Goal: Information Seeking & Learning: Learn about a topic

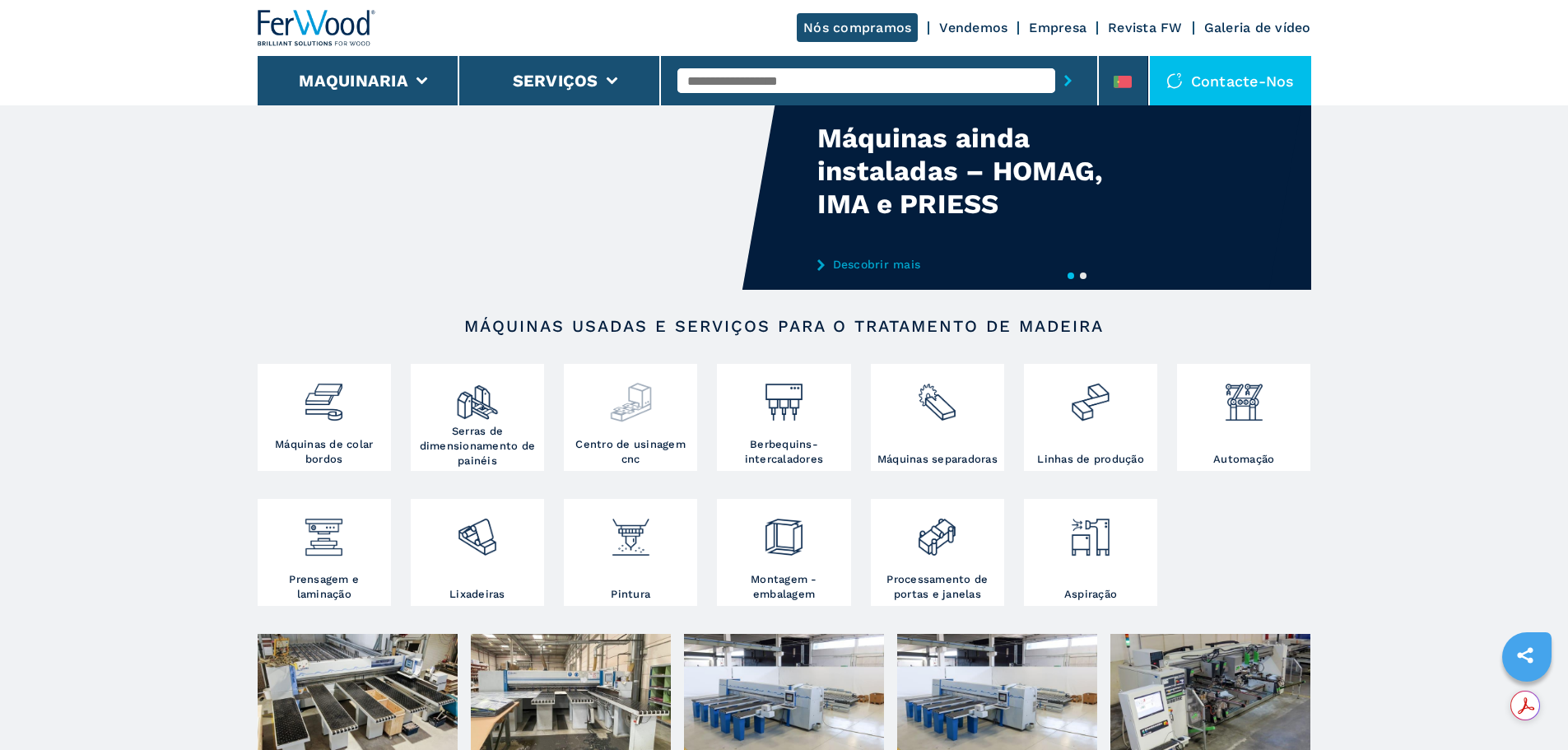
click at [630, 427] on div at bounding box center [631, 402] width 126 height 69
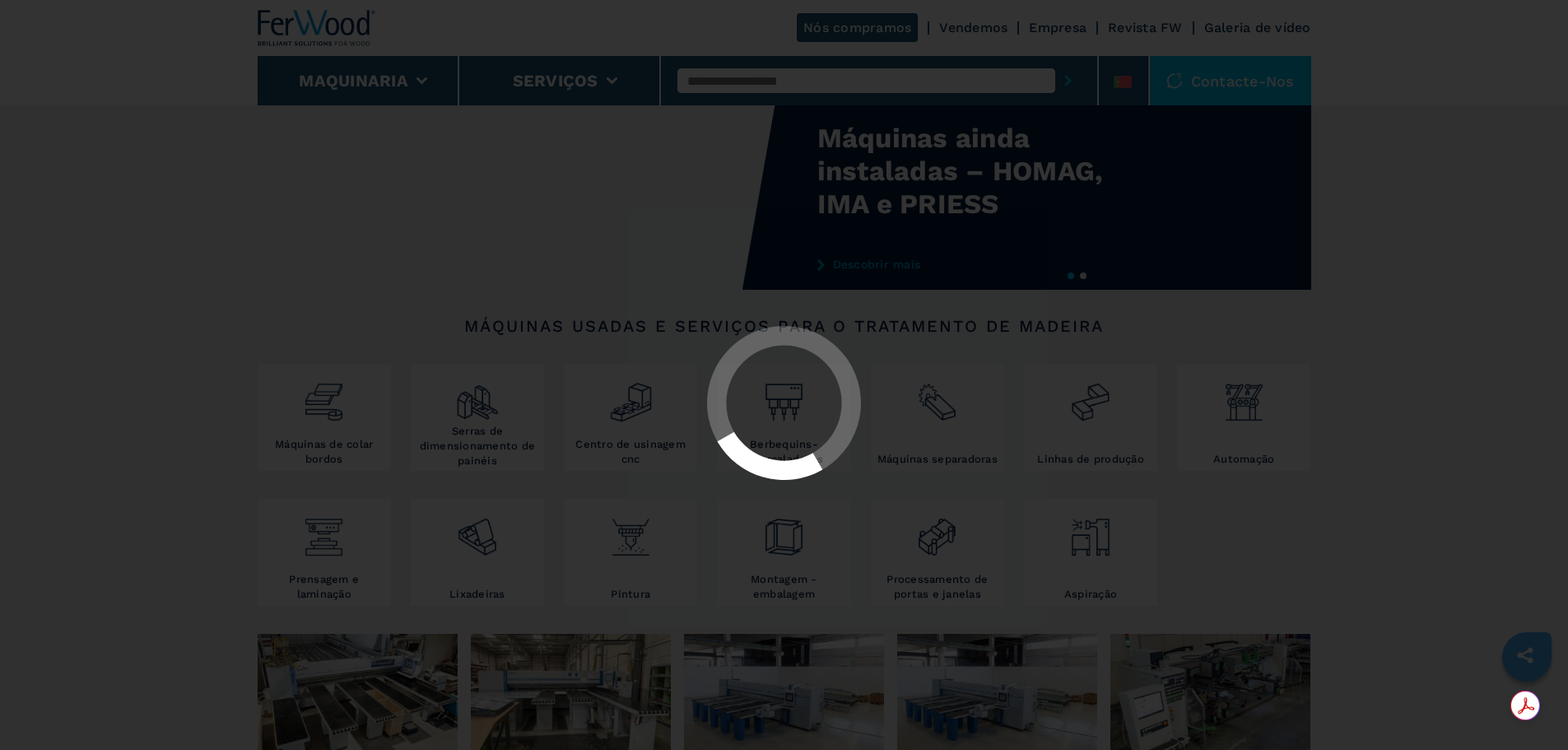
select select "**********"
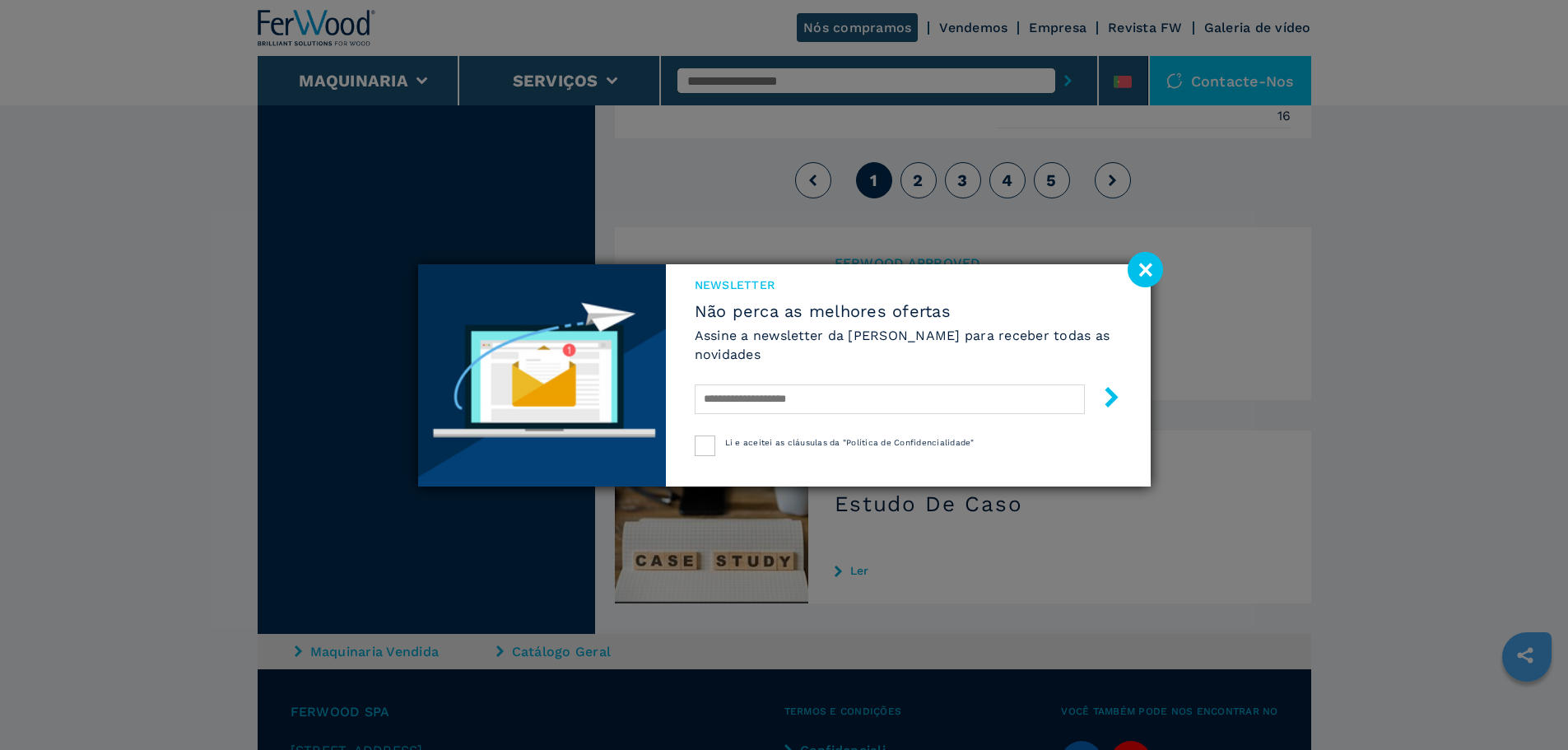
scroll to position [4201, 0]
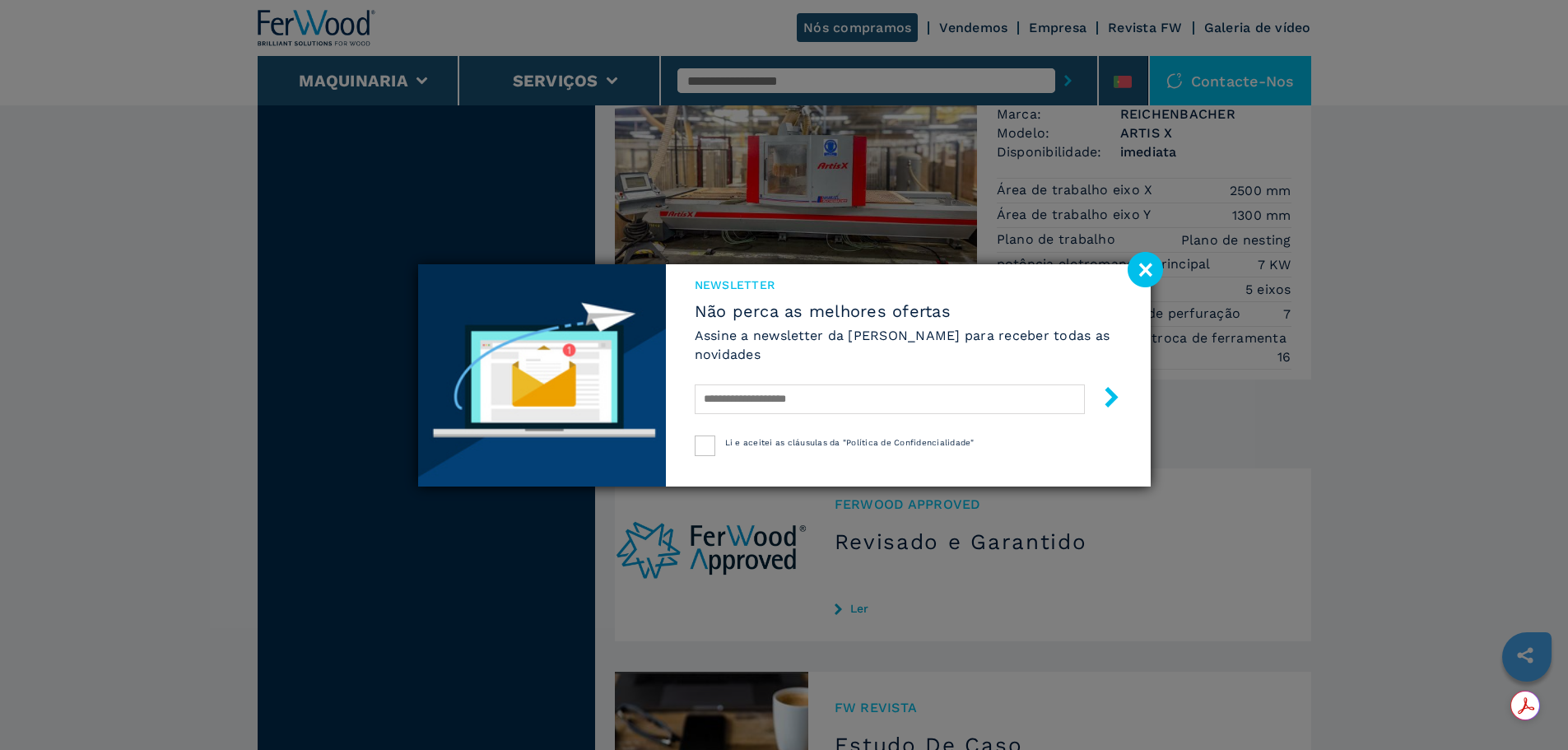
click at [1147, 261] on image at bounding box center [1145, 269] width 35 height 35
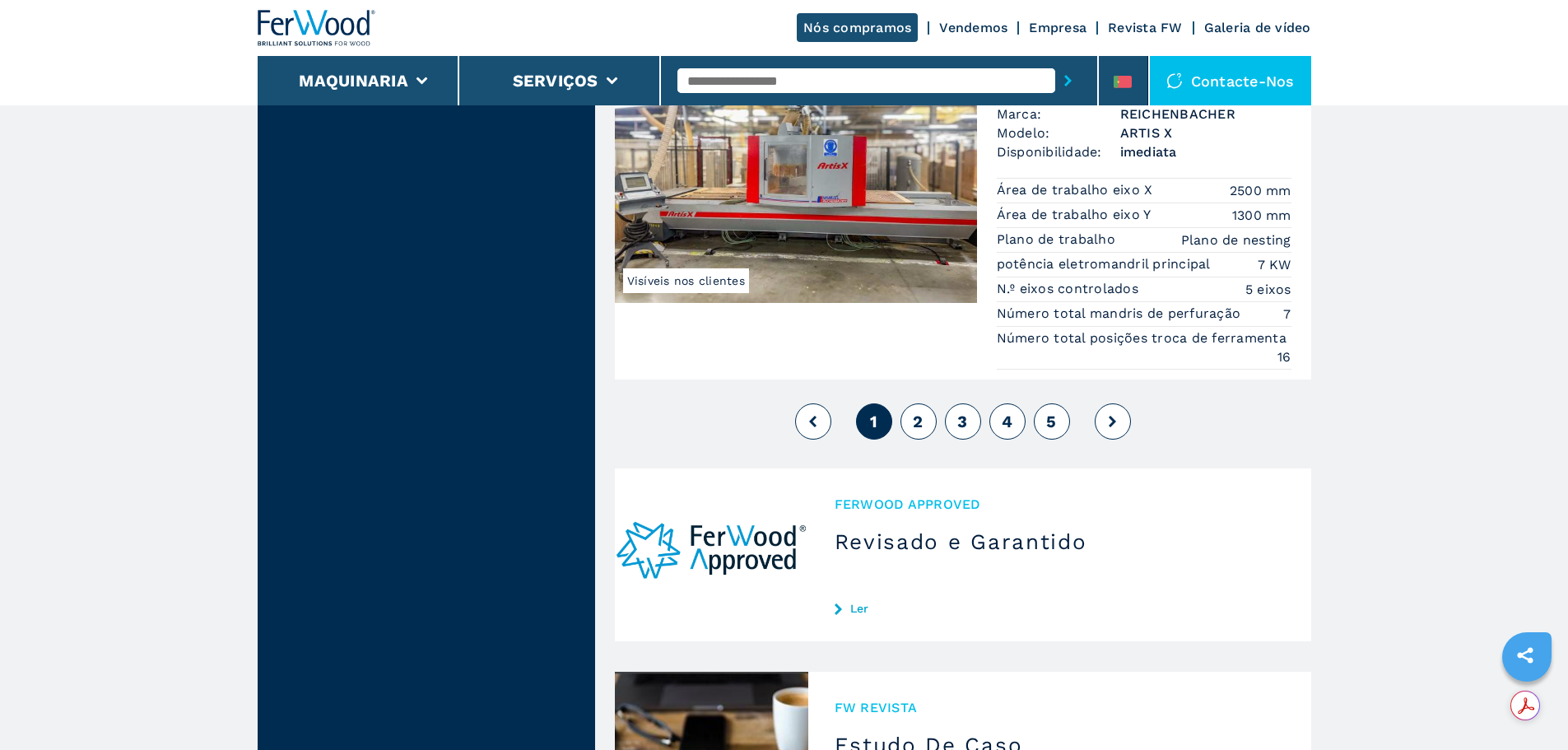
click at [921, 419] on span "2" at bounding box center [918, 421] width 9 height 20
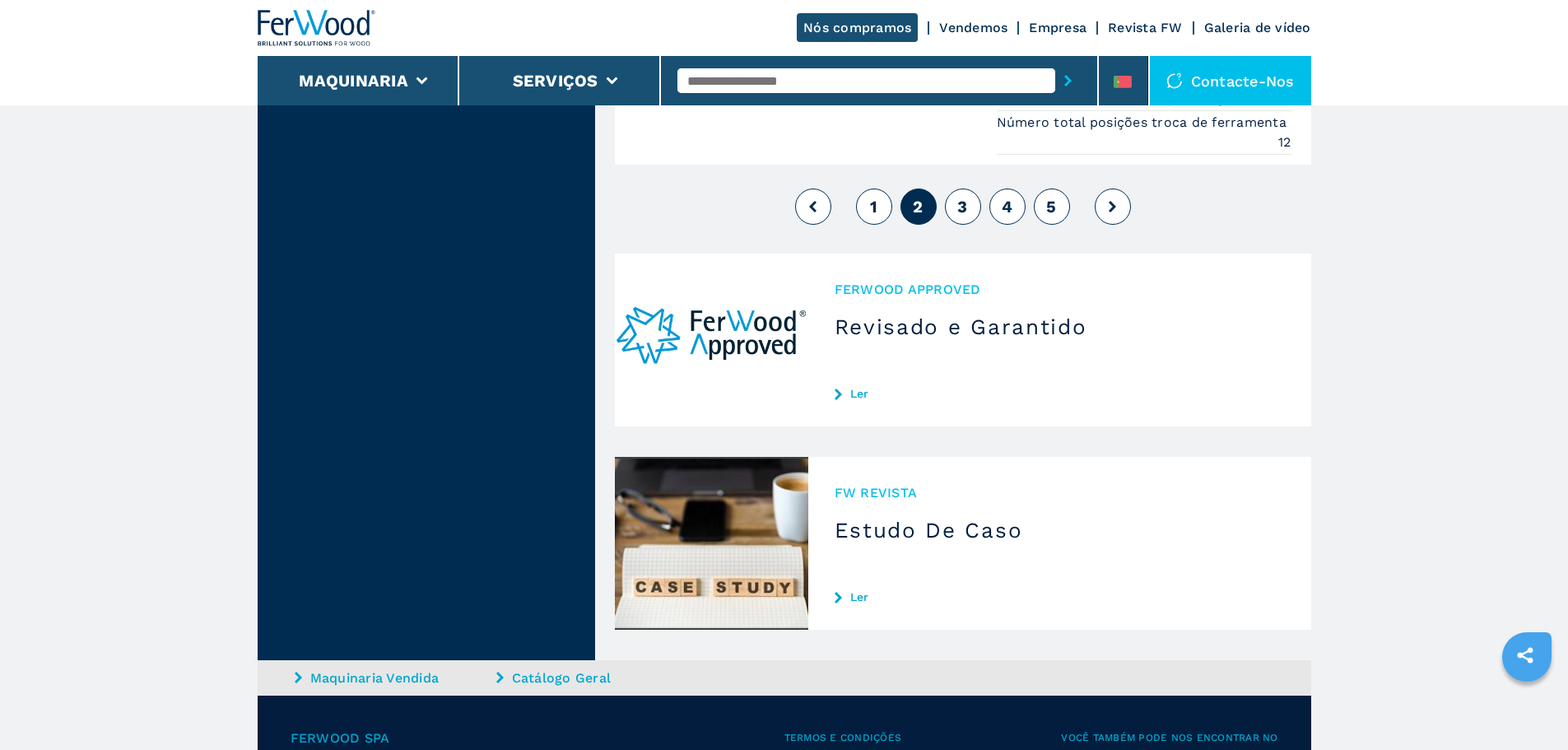
scroll to position [4365, 0]
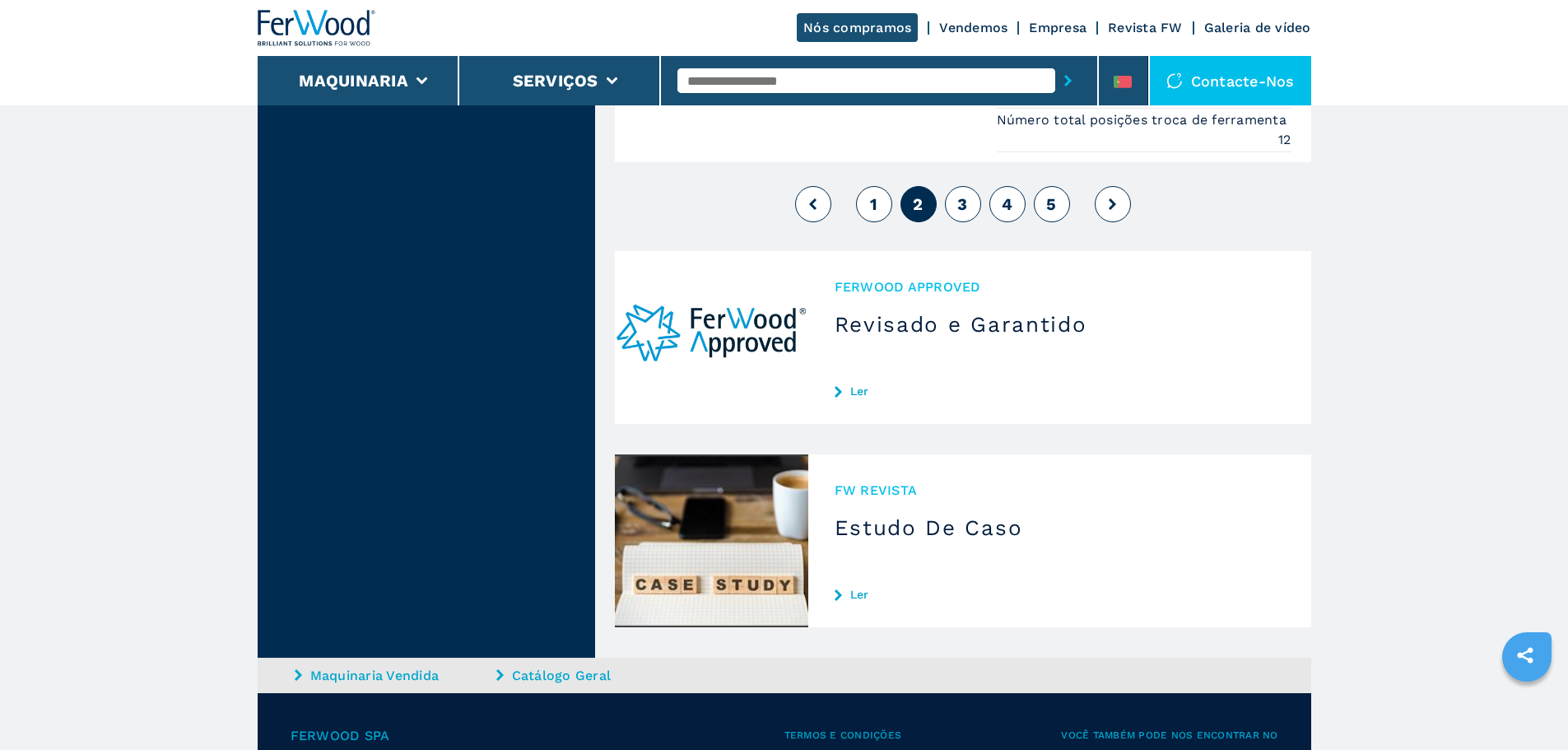
click at [961, 208] on span "3" at bounding box center [962, 204] width 9 height 20
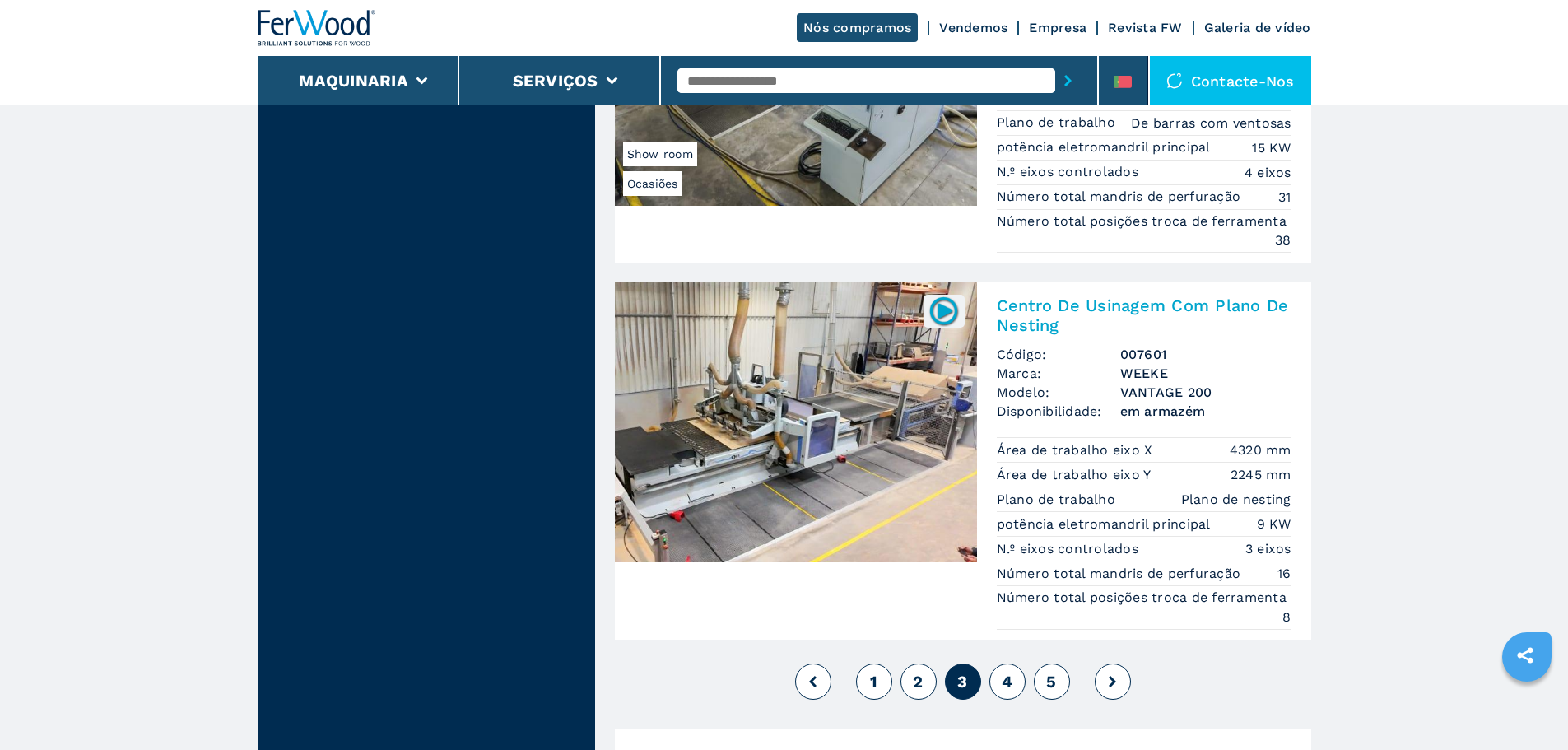
scroll to position [4093, 0]
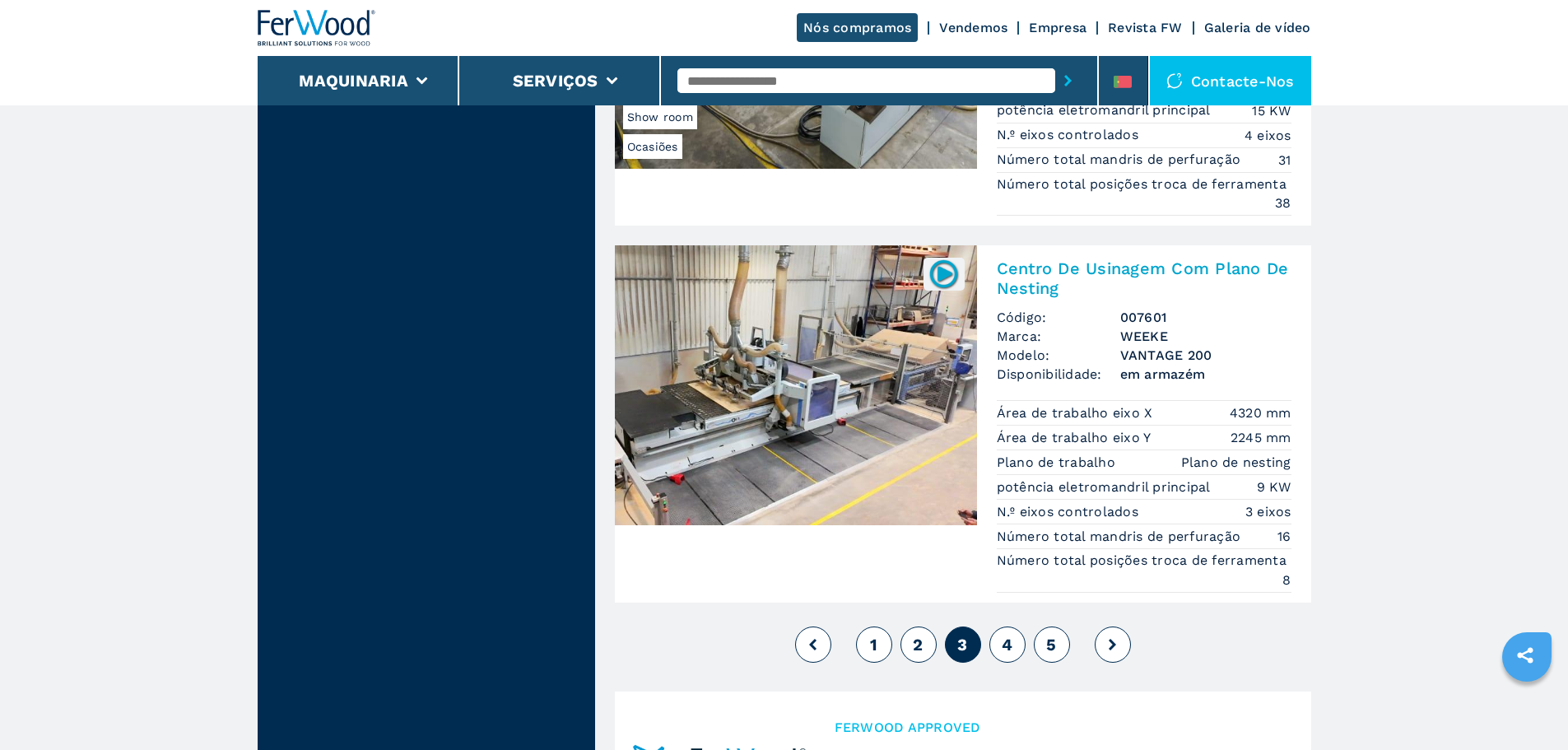
click at [862, 379] on img at bounding box center [796, 385] width 362 height 280
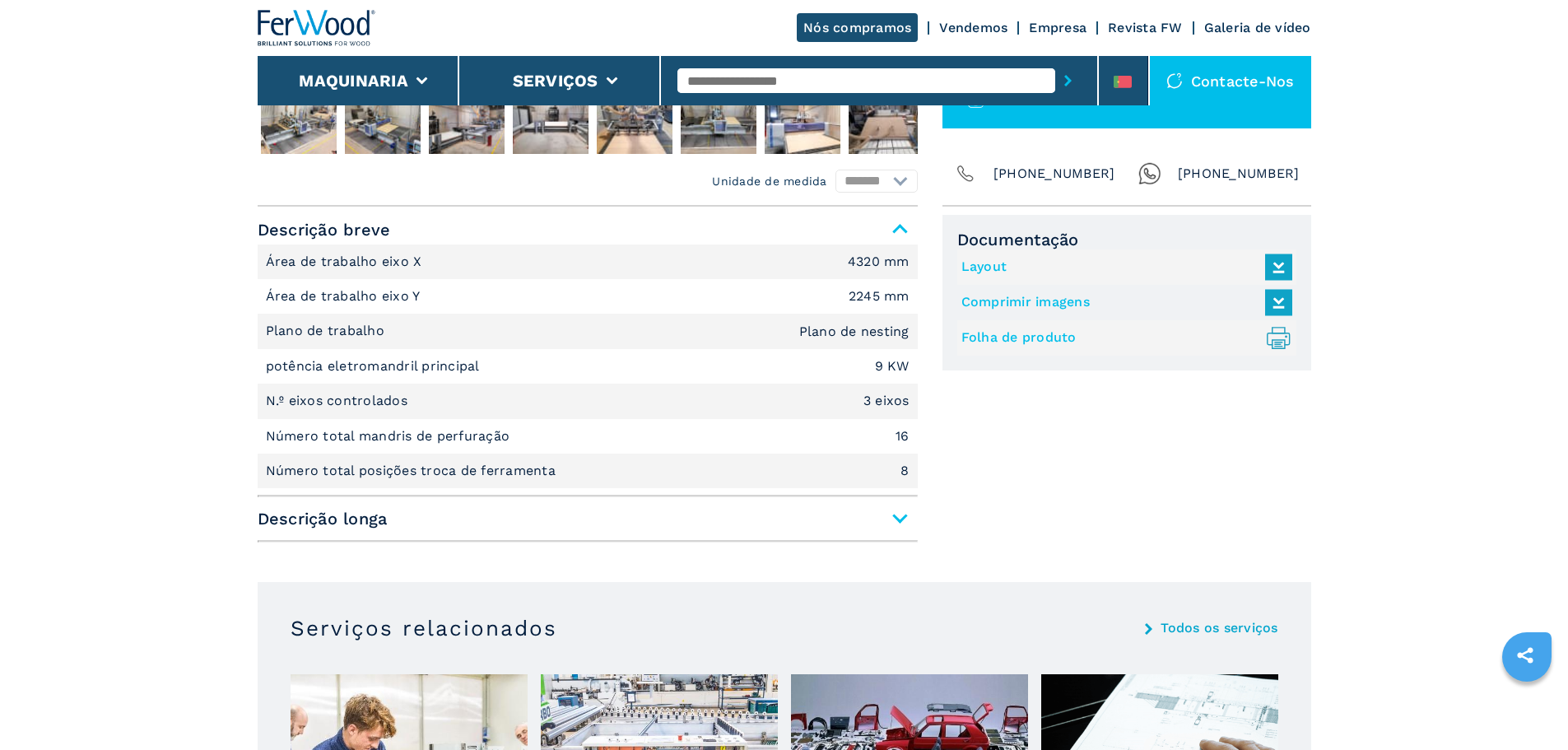
scroll to position [659, 0]
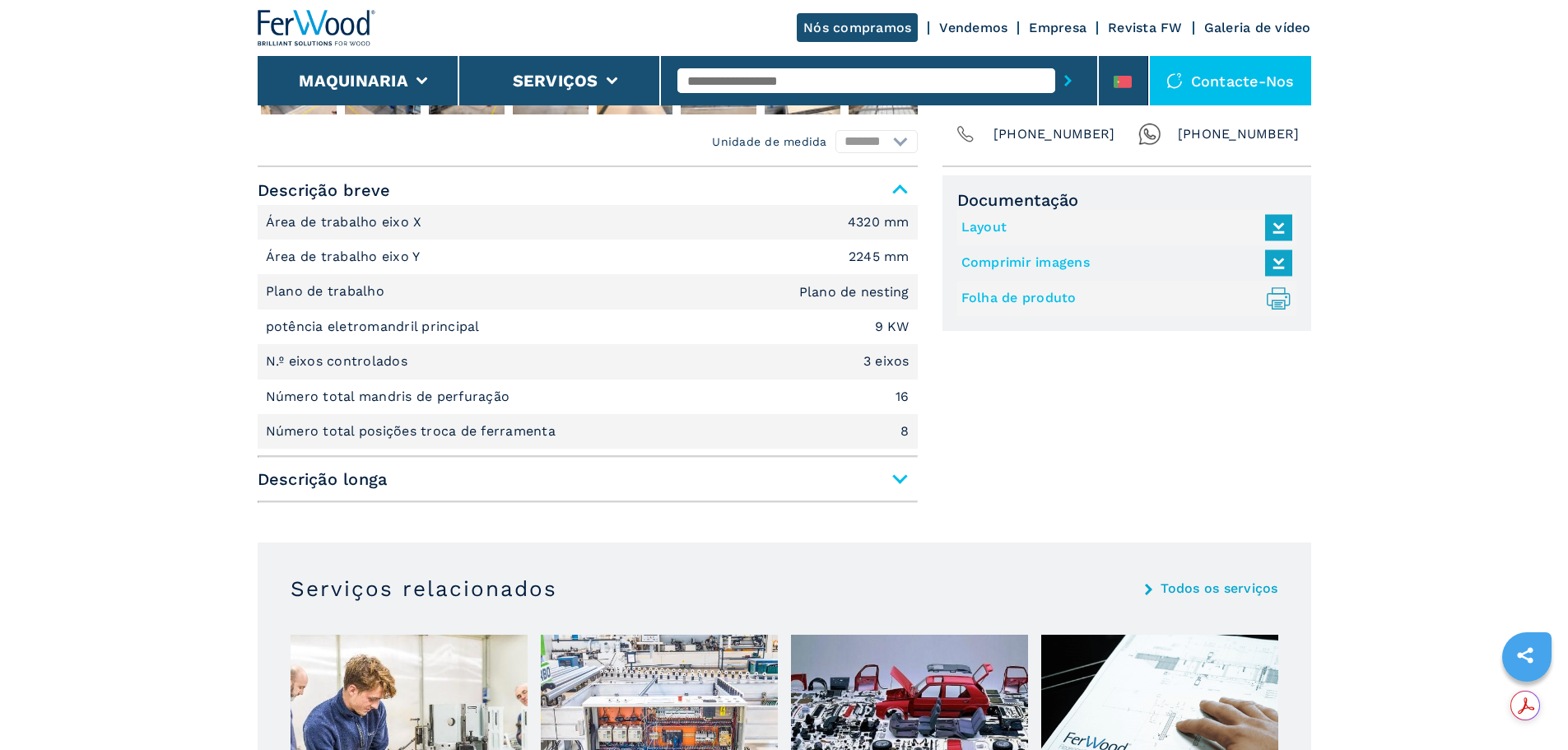
click at [372, 485] on span "Descrição longa" at bounding box center [587, 479] width 660 height 29
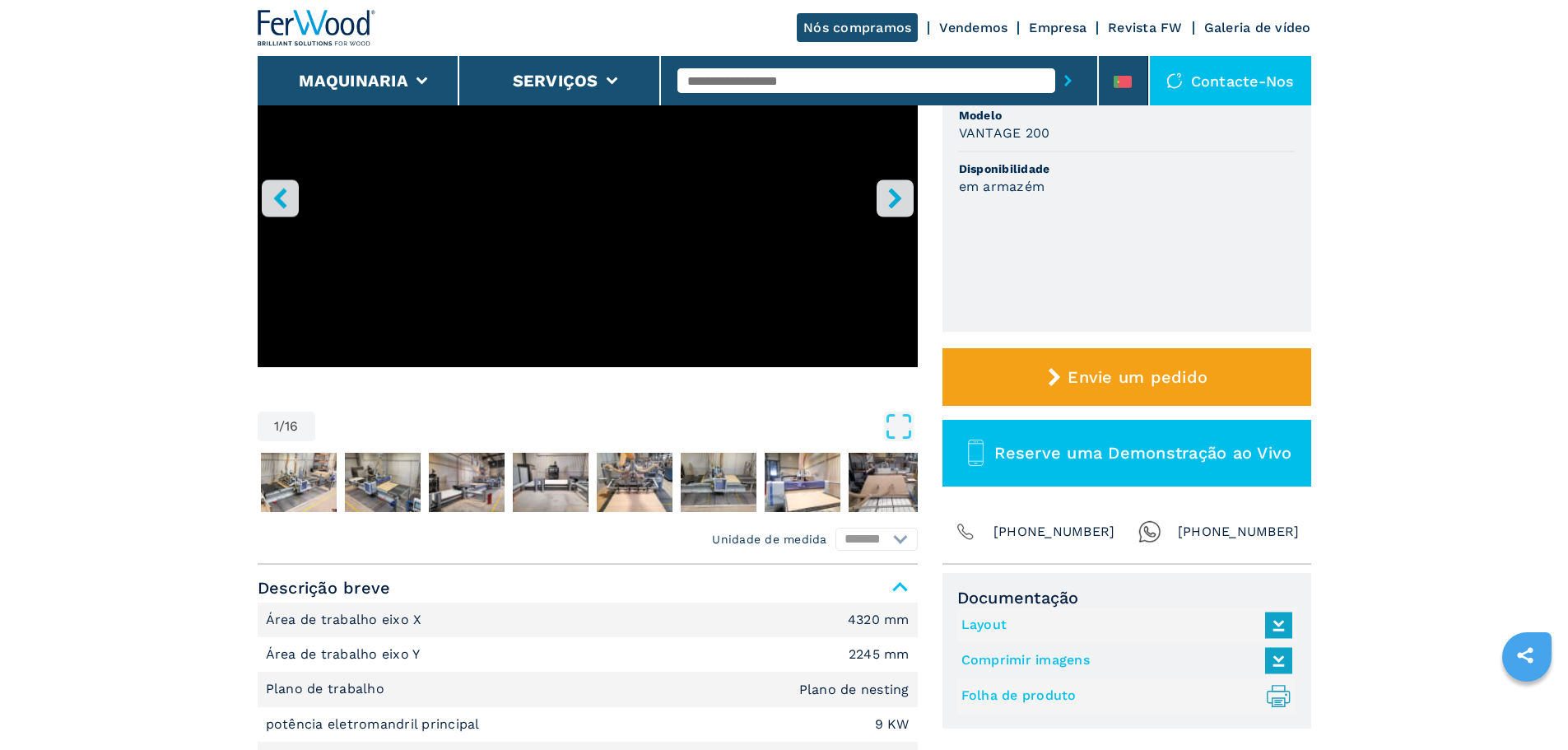
scroll to position [412, 0]
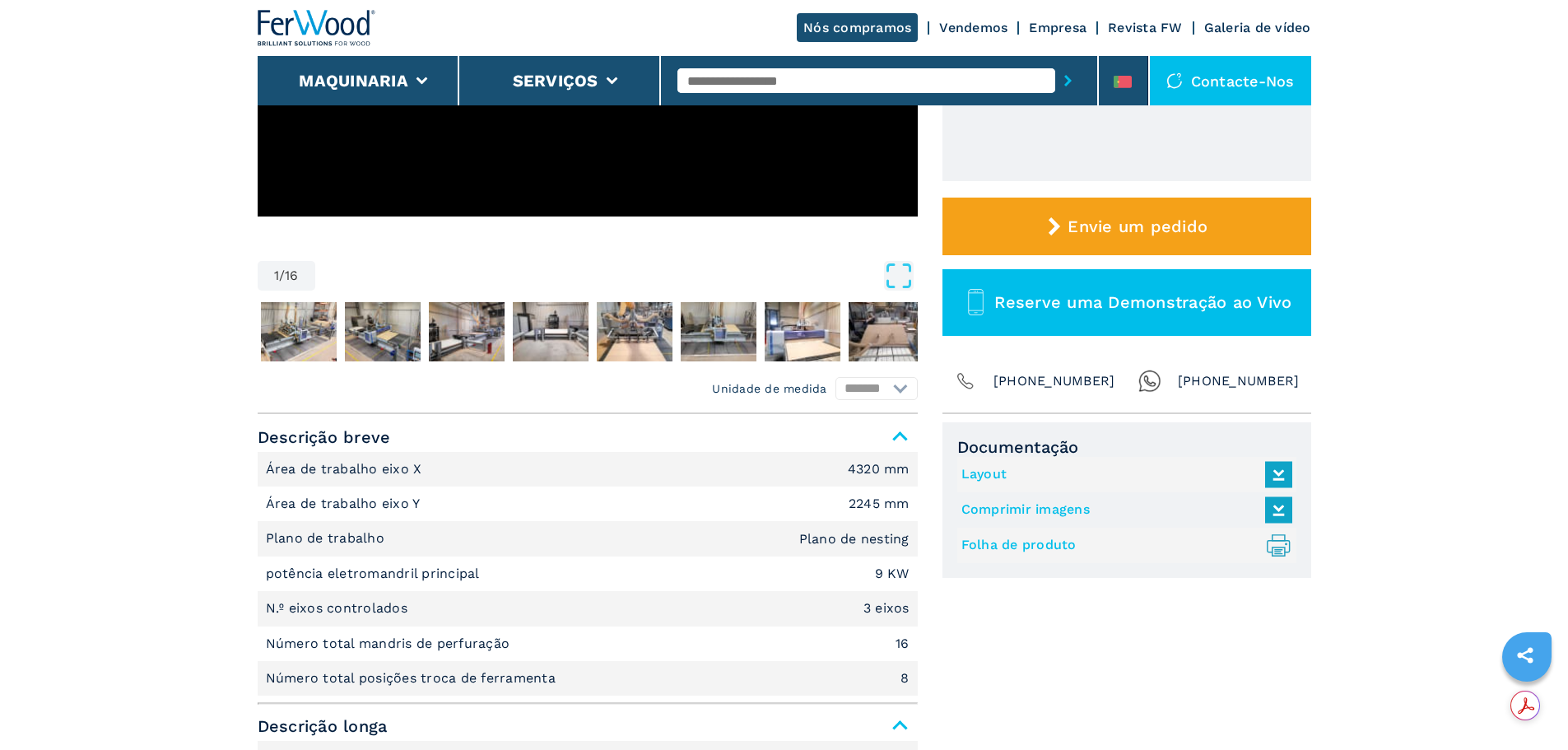
click at [992, 548] on link "Folha de produto .prefix__st0{stroke-linecap:round;stroke-linejoin:round}.prefi…" at bounding box center [1122, 545] width 323 height 27
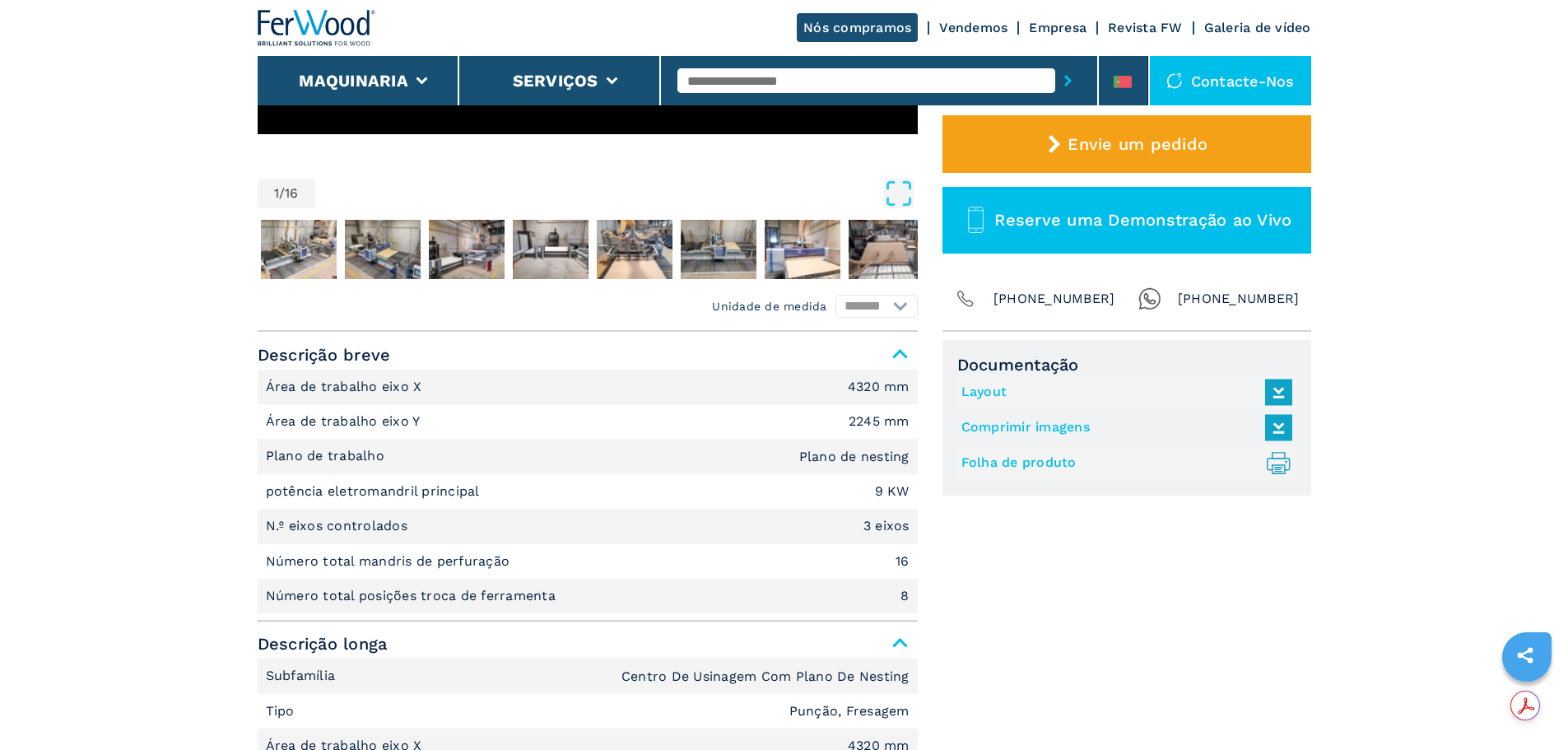
click at [972, 393] on link "Layout" at bounding box center [1122, 392] width 323 height 27
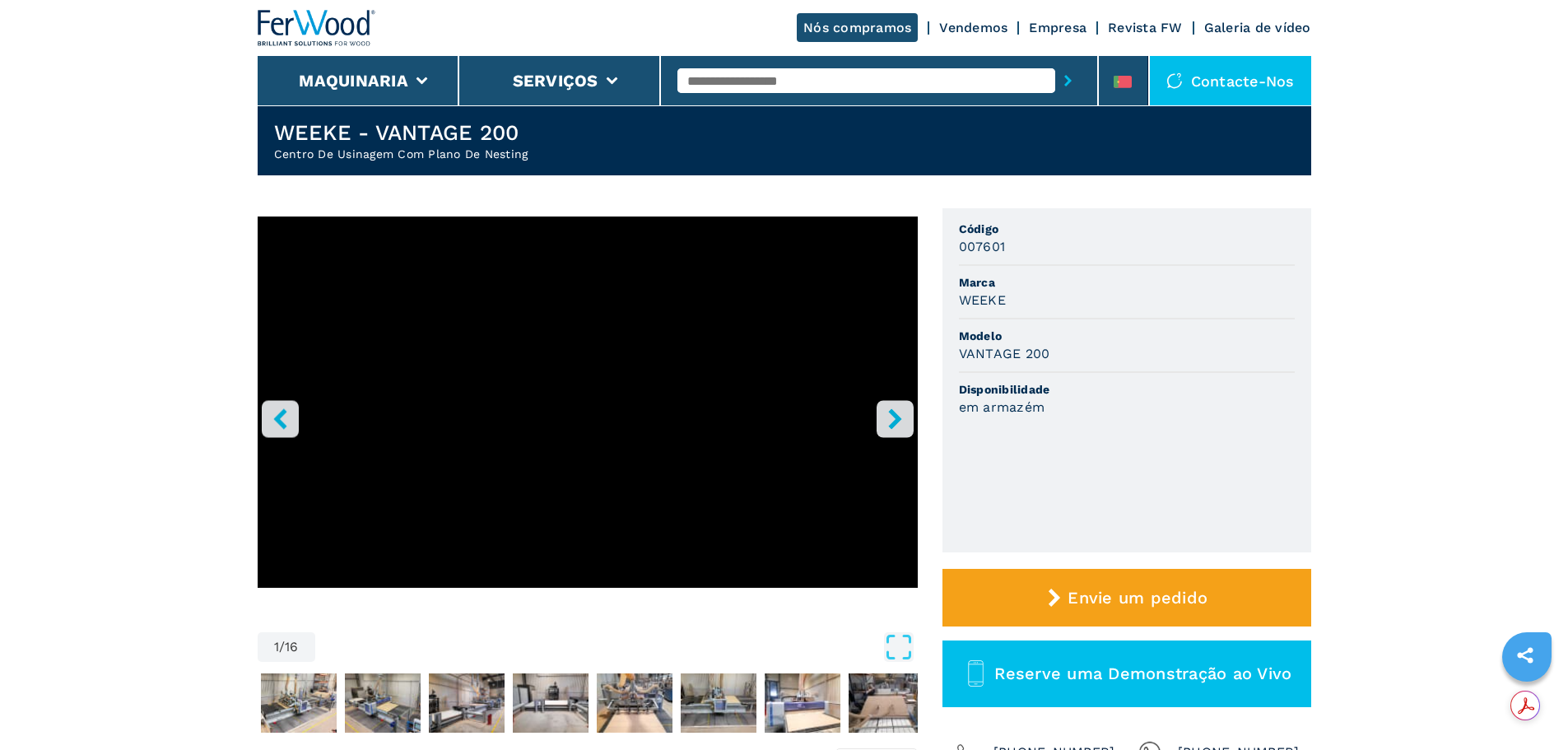
scroll to position [0, 0]
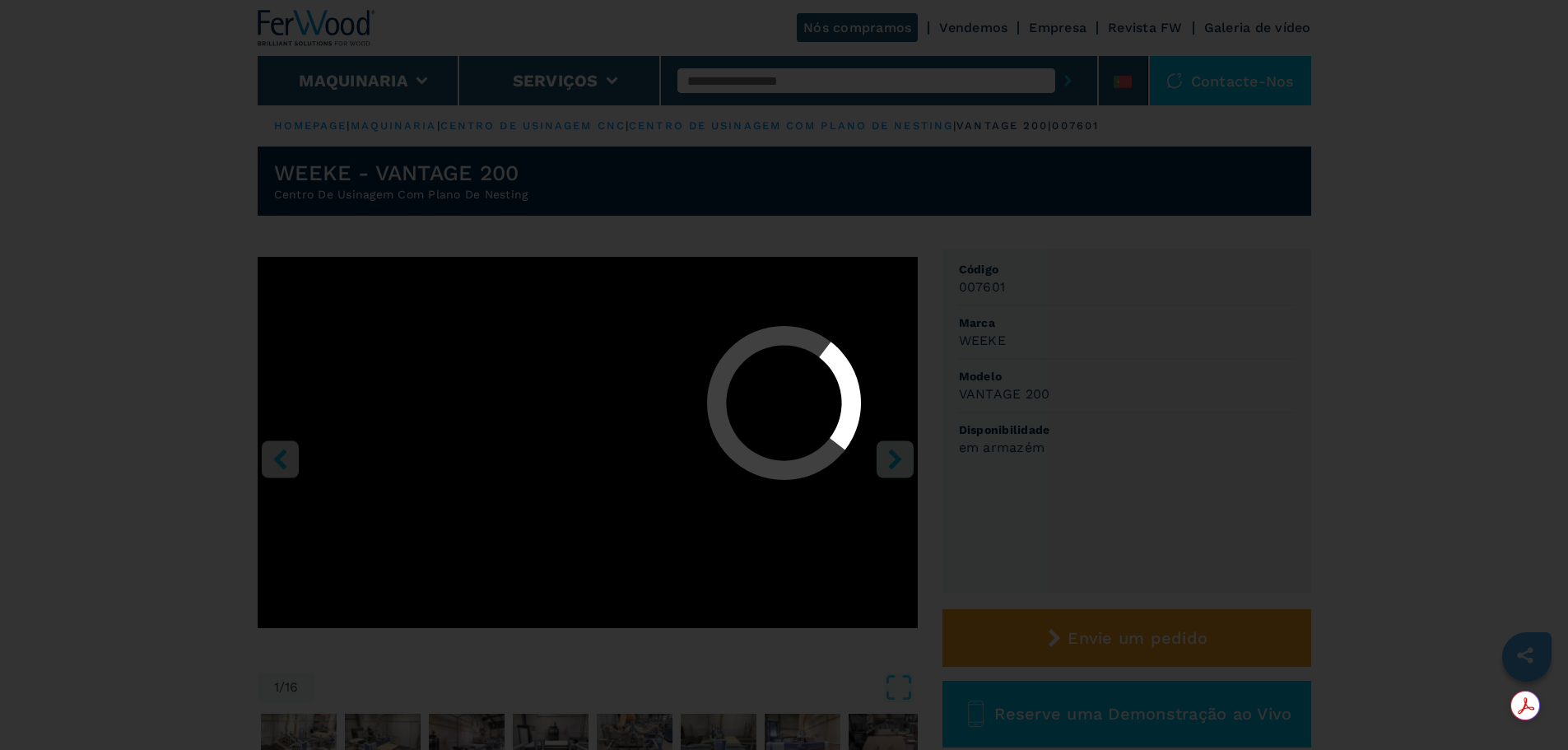
select select "**********"
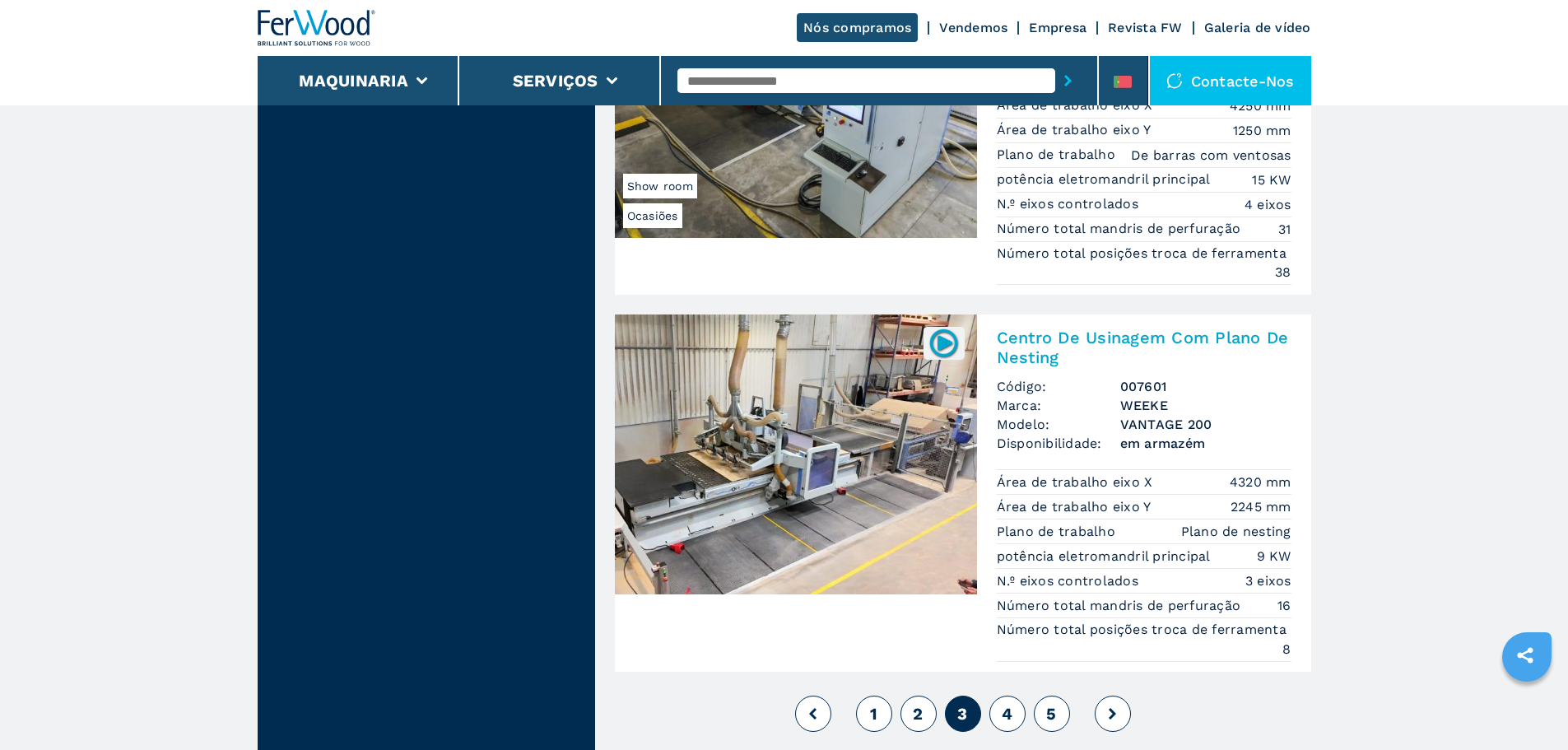
scroll to position [4118, 0]
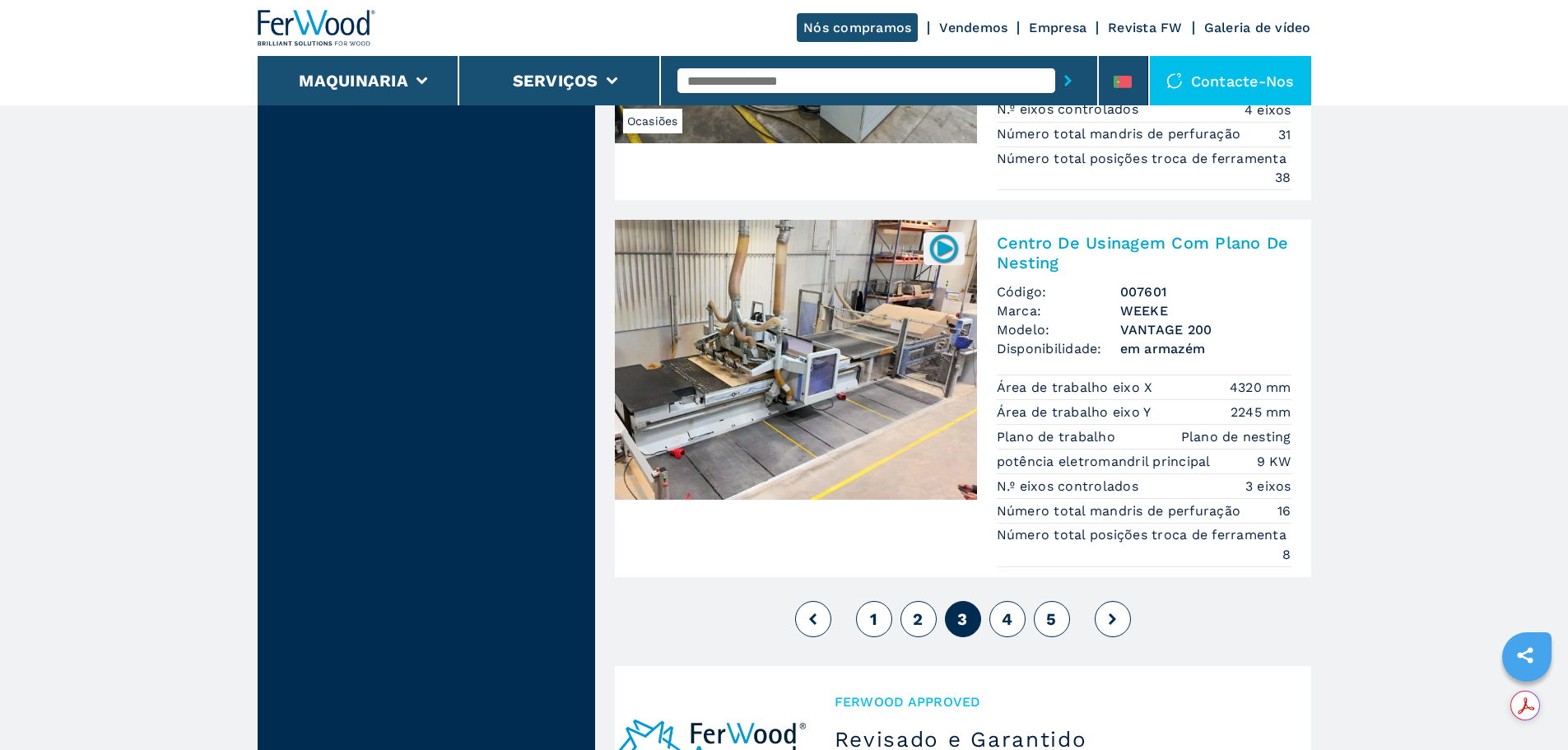
click at [1009, 620] on span "4" at bounding box center [1006, 619] width 10 height 20
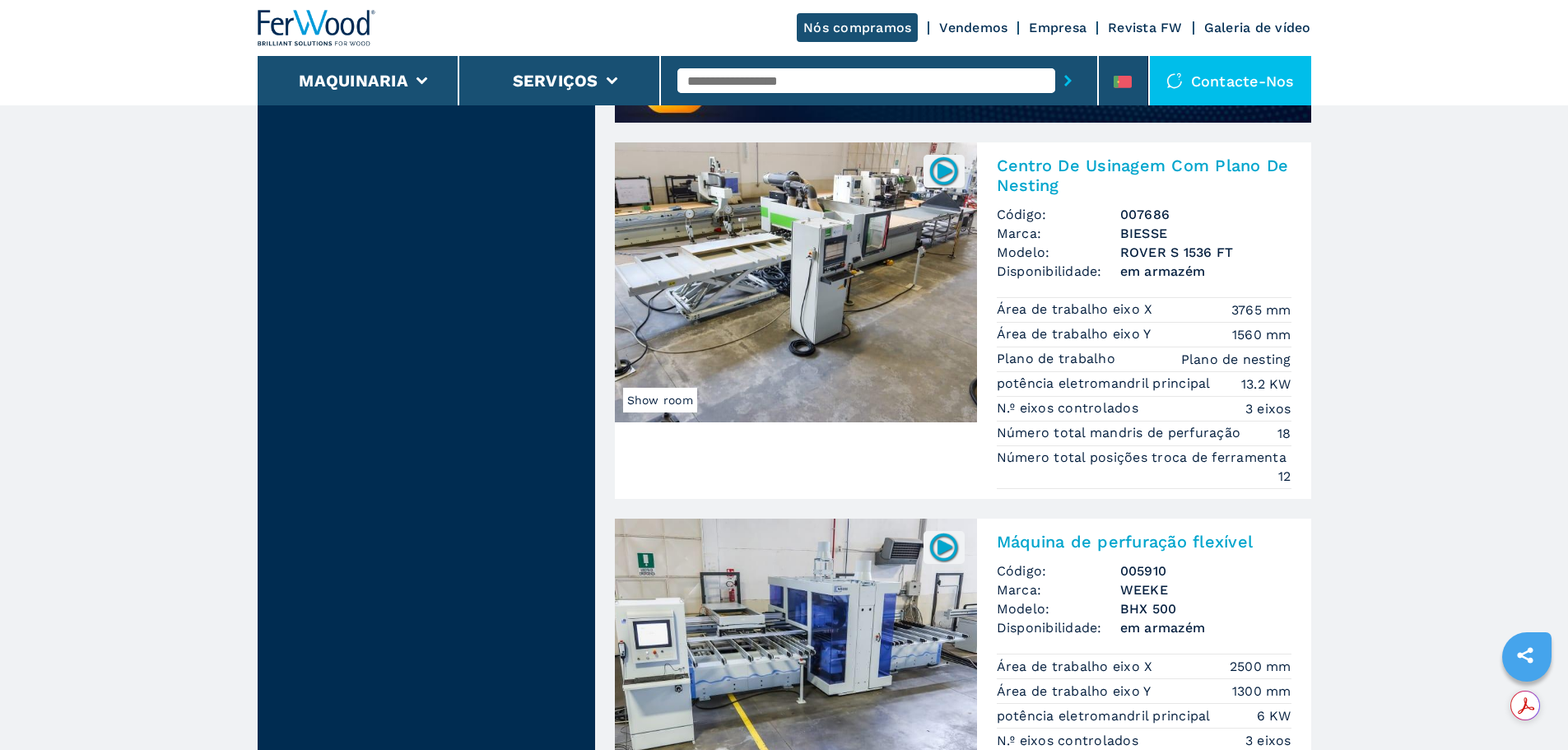
scroll to position [1483, 0]
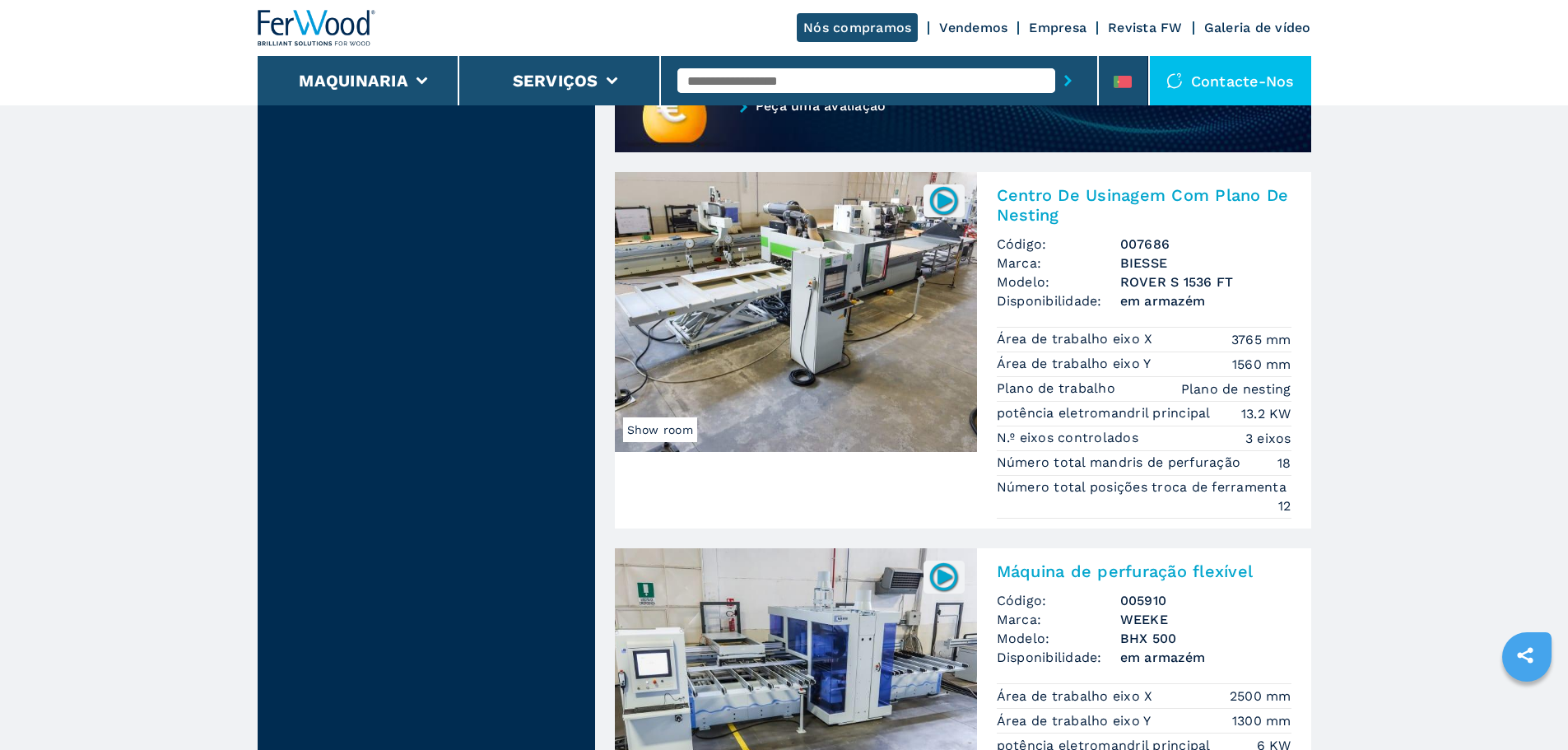
click at [833, 301] on img at bounding box center [796, 312] width 362 height 280
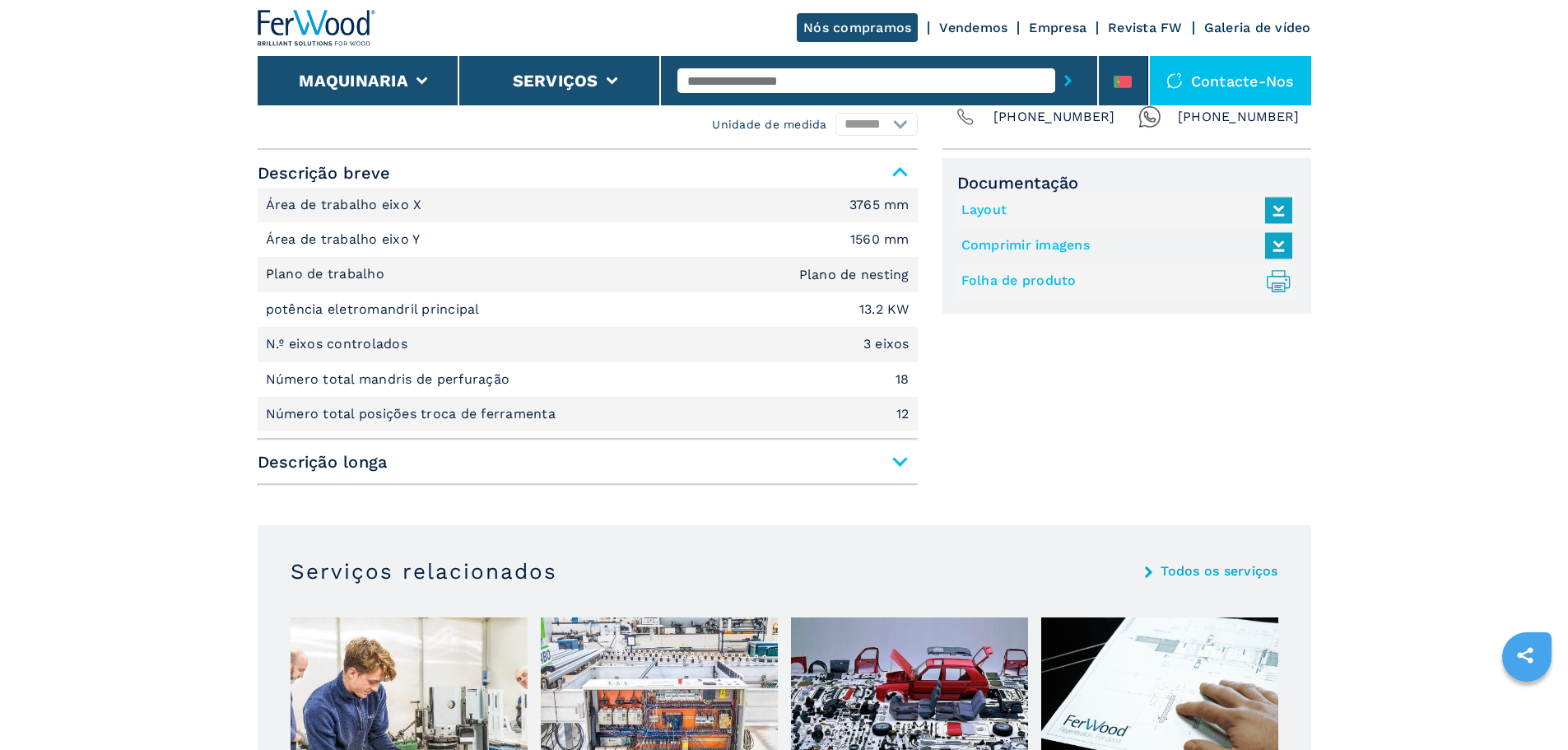
scroll to position [741, 0]
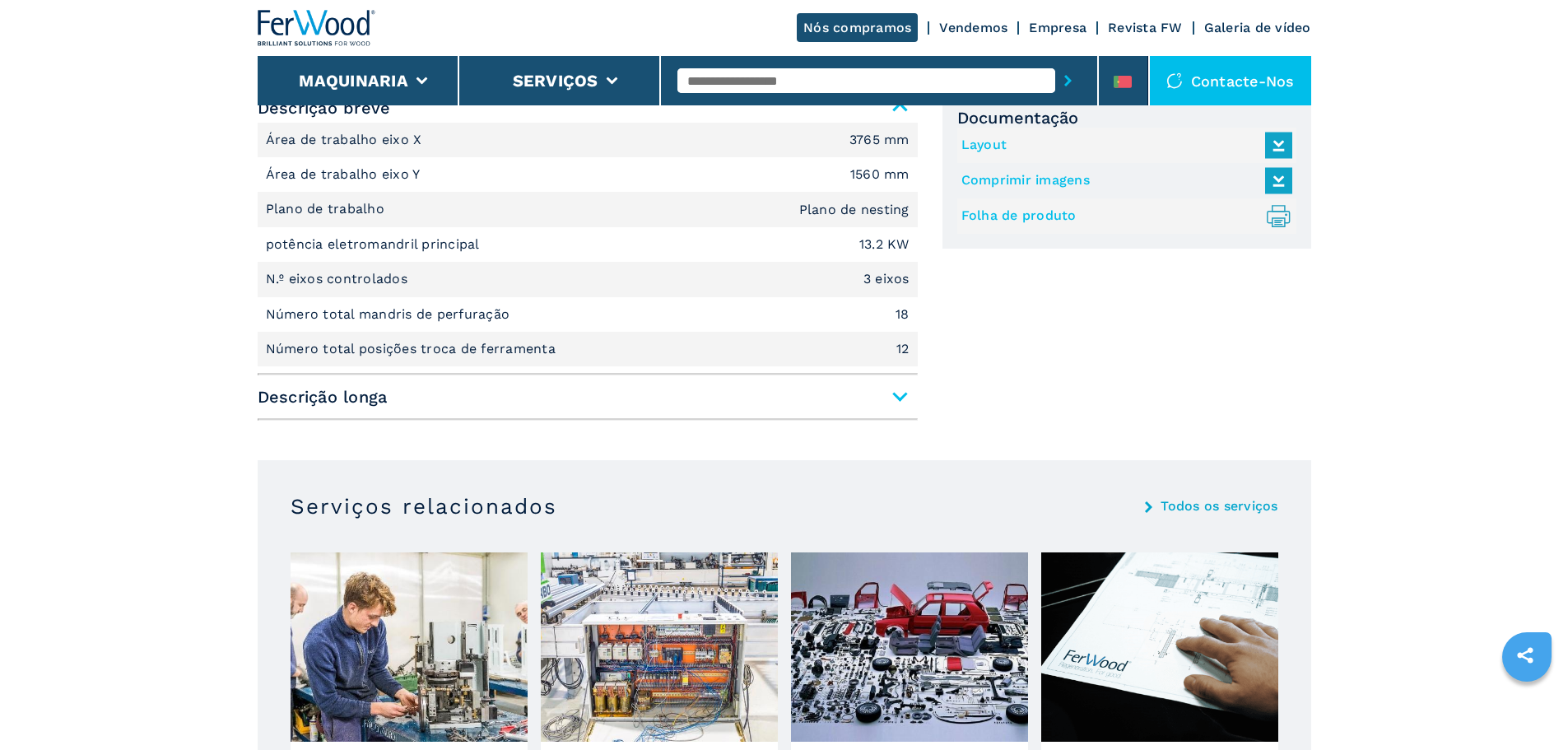
click at [902, 398] on span "Descrição longa" at bounding box center [587, 397] width 660 height 29
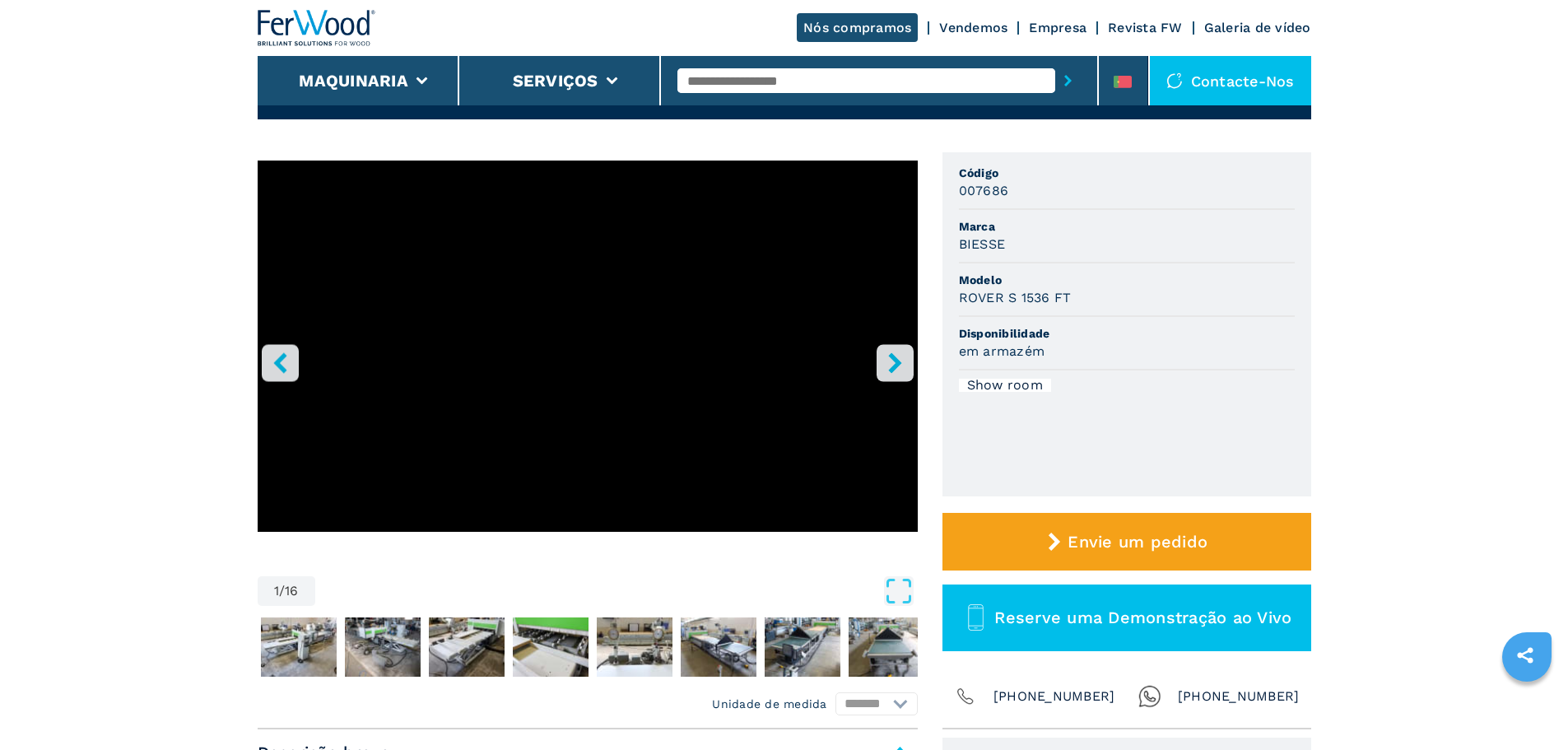
scroll to position [0, 0]
